Goal: Task Accomplishment & Management: Complete application form

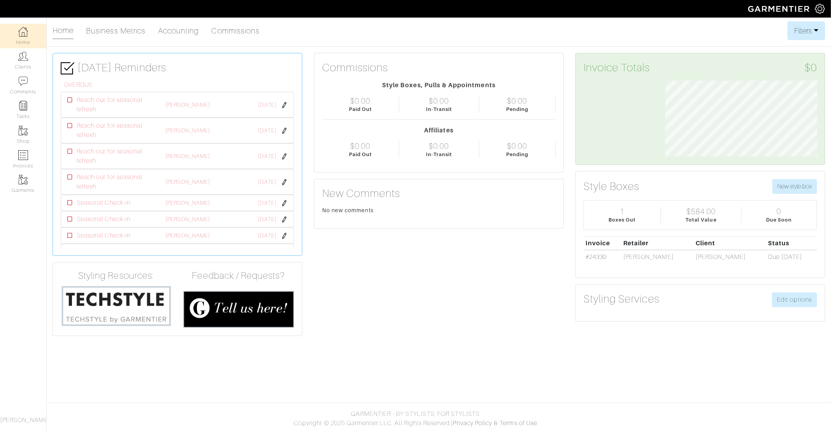
scroll to position [76, 163]
click at [820, 10] on img at bounding box center [820, 9] width 10 height 10
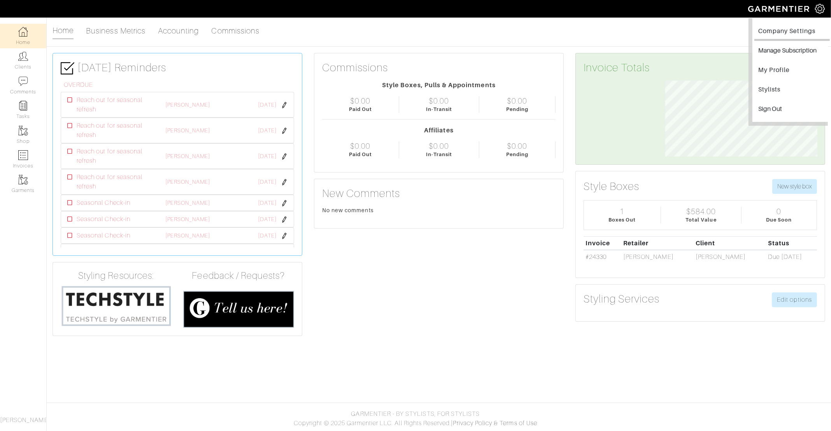
click at [797, 37] on link "Company Settings" at bounding box center [793, 32] width 76 height 18
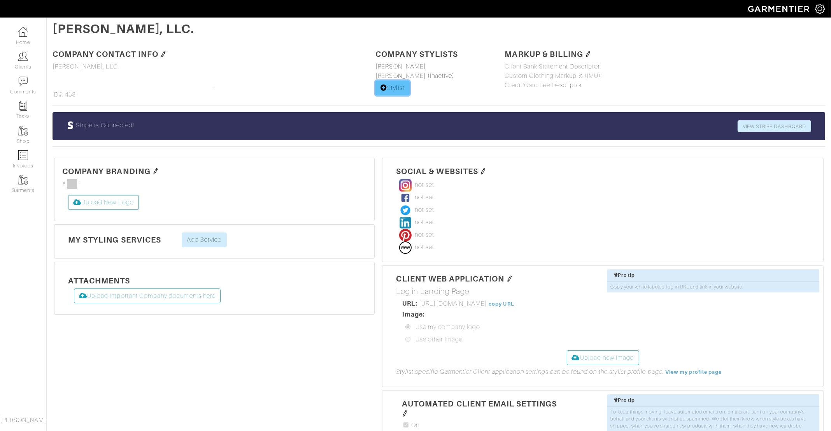
click at [397, 86] on link "Stylist" at bounding box center [393, 88] width 34 height 15
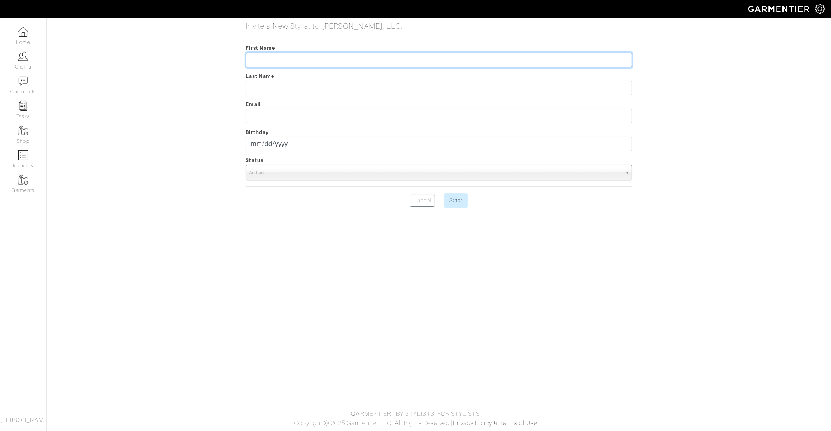
click at [330, 60] on input "text" at bounding box center [439, 60] width 386 height 15
type input "[PERSON_NAME]"
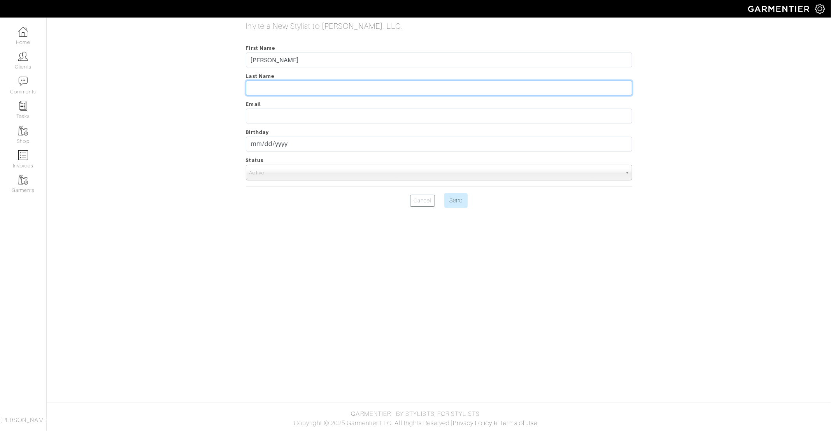
click at [296, 86] on input "text" at bounding box center [439, 88] width 386 height 15
paste input "[PERSON_NAME]"
type input "[PERSON_NAME]"
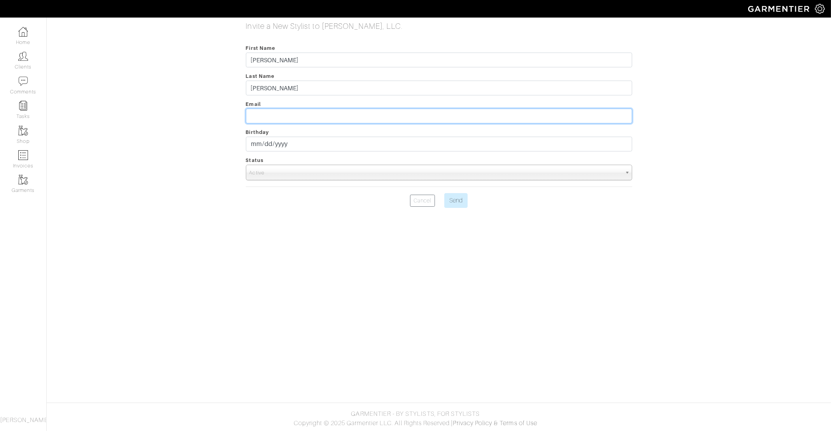
click at [326, 121] on input "email" at bounding box center [439, 116] width 386 height 15
paste input "[PERSON_NAME][EMAIL_ADDRESS][PERSON_NAME][DOMAIN_NAME]"
type input "[PERSON_NAME][EMAIL_ADDRESS][PERSON_NAME][DOMAIN_NAME]"
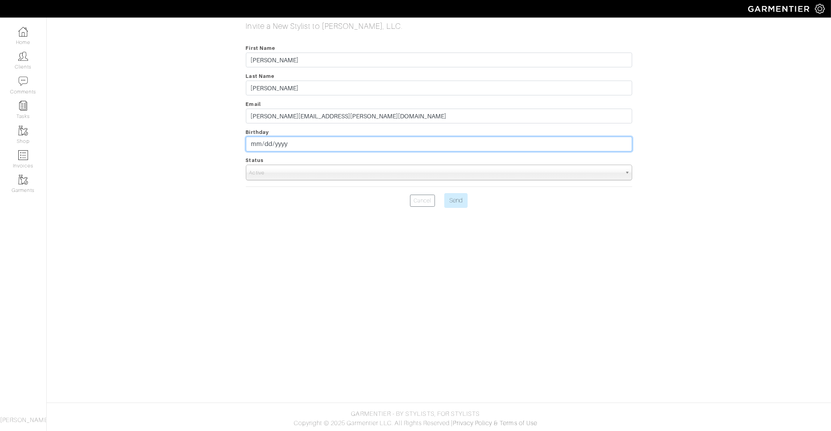
click at [277, 147] on input "date" at bounding box center [439, 144] width 386 height 15
click at [253, 144] on input "date" at bounding box center [439, 144] width 386 height 15
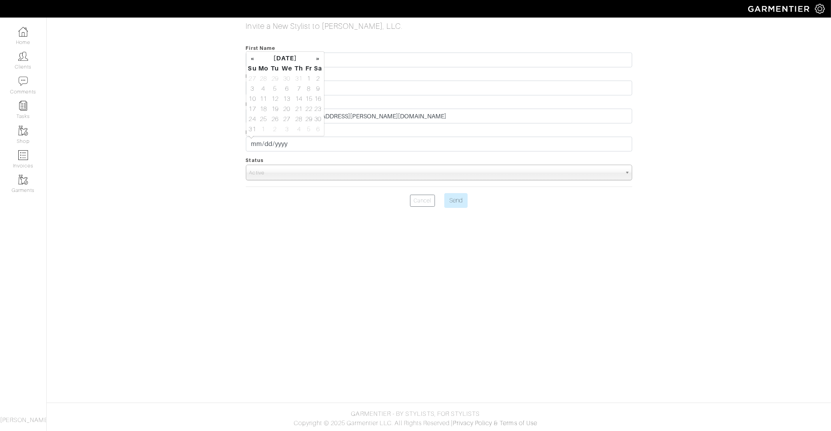
click at [225, 188] on div "Invite a New Stylist to [PERSON_NAME], LLC. First Name [PERSON_NAME] Last Name …" at bounding box center [439, 114] width 796 height 186
click at [459, 202] on input "Send" at bounding box center [455, 200] width 23 height 15
type input "Send"
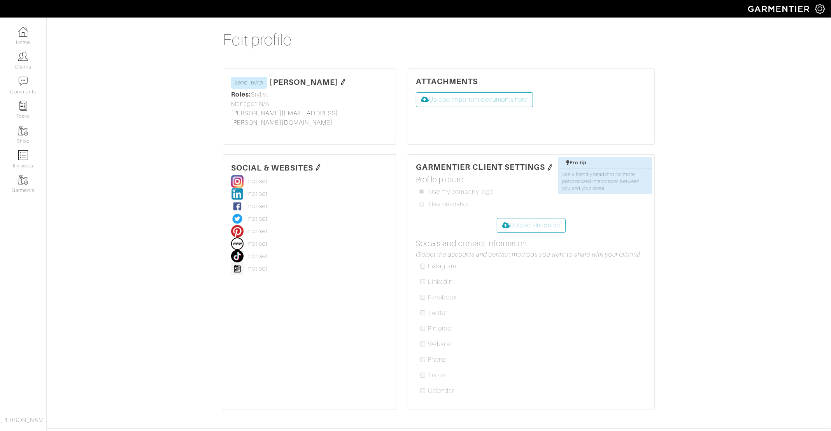
click at [818, 11] on img at bounding box center [820, 9] width 10 height 10
click at [787, 67] on link "My Profile" at bounding box center [793, 71] width 76 height 18
